Goal: Information Seeking & Learning: Learn about a topic

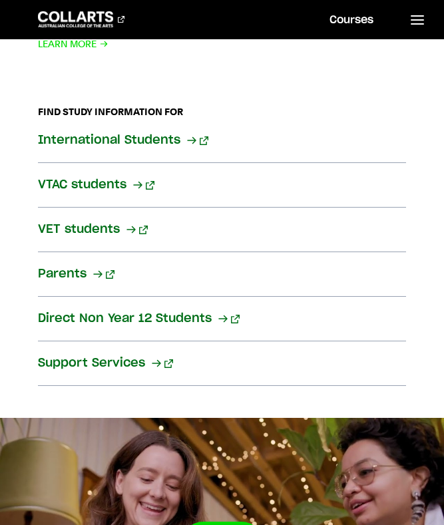
scroll to position [2469, 0]
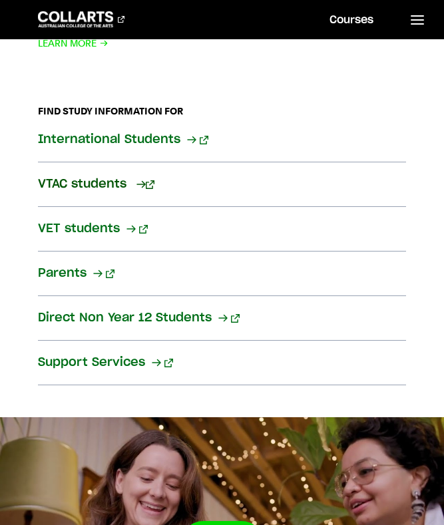
click at [341, 203] on link "VTAC students" at bounding box center [222, 184] width 369 height 45
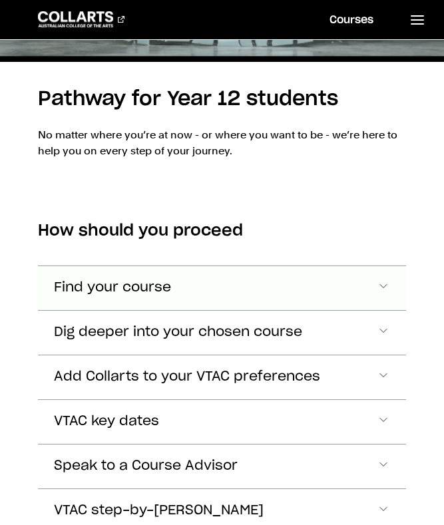
click at [369, 295] on button "Find your course" at bounding box center [222, 288] width 369 height 44
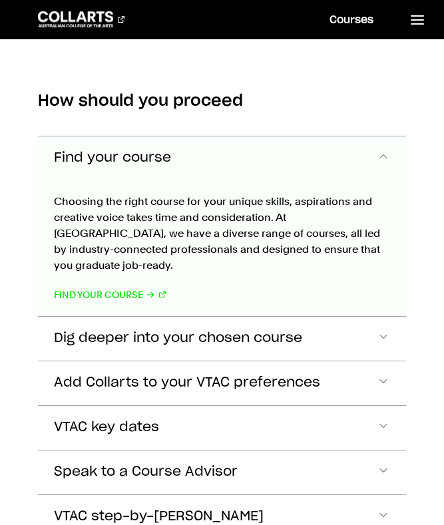
scroll to position [704, 0]
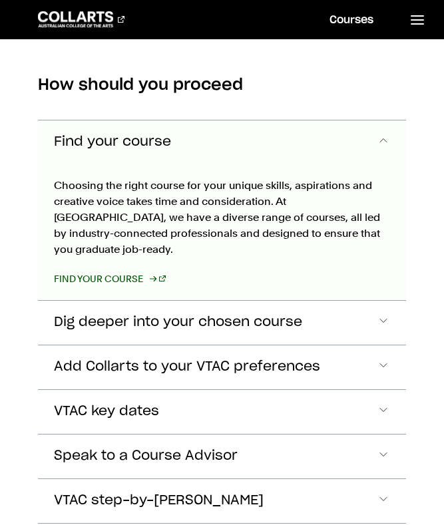
click at [112, 271] on link "Find your course" at bounding box center [110, 279] width 112 height 16
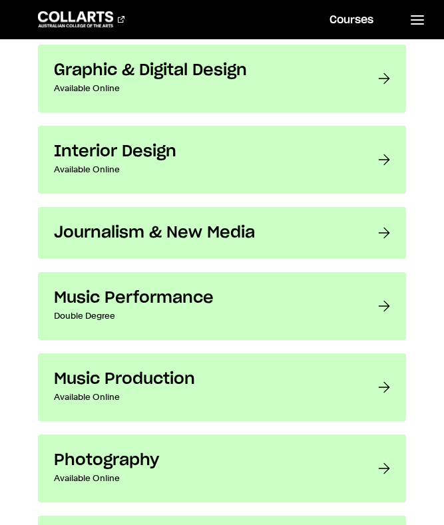
scroll to position [2067, 0]
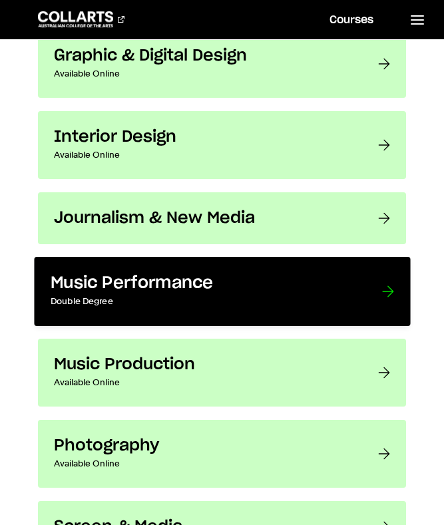
click at [382, 295] on div at bounding box center [387, 291] width 12 height 37
click at [302, 291] on h3 "Music Performance" at bounding box center [203, 283] width 304 height 21
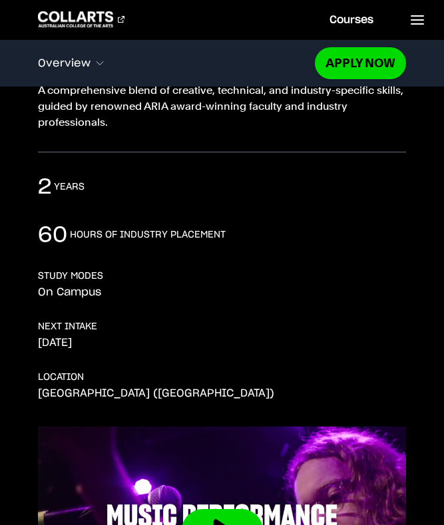
scroll to position [239, 0]
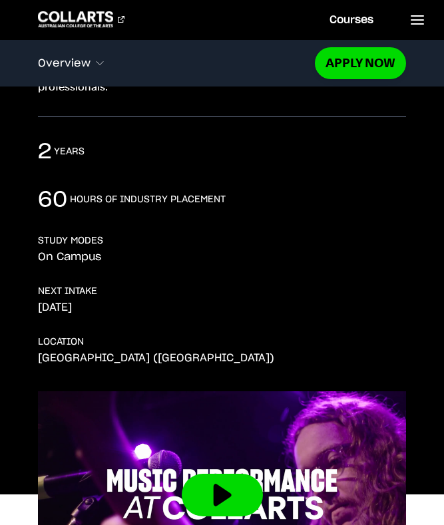
click at [397, 353] on div "LOCATION Melbourne (Collingwood)" at bounding box center [222, 349] width 369 height 29
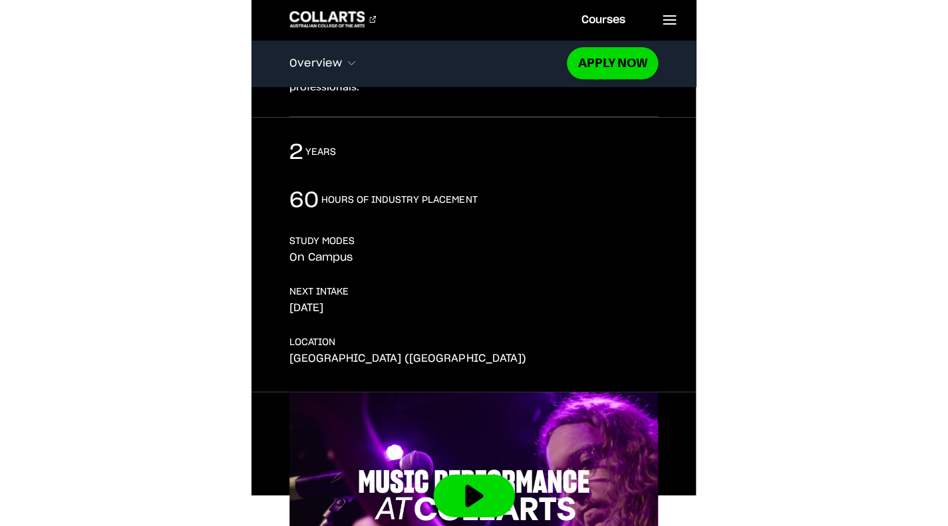
scroll to position [253, 0]
